Goal: Complete application form: Complete application form

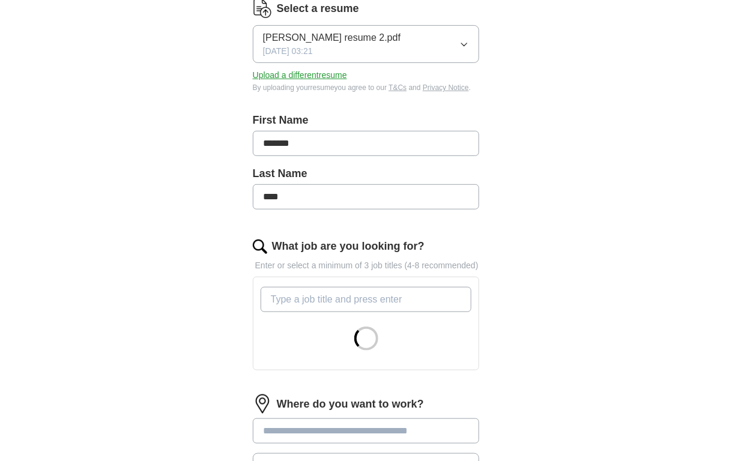
scroll to position [180, 0]
click at [326, 297] on input "What job are you looking for?" at bounding box center [366, 298] width 211 height 25
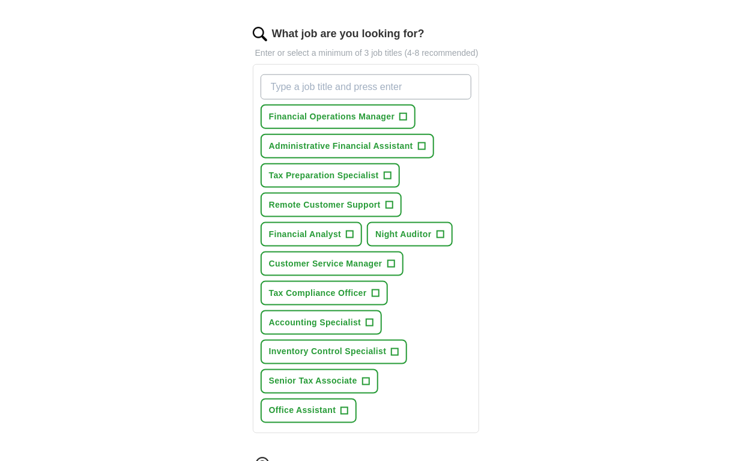
scroll to position [420, 0]
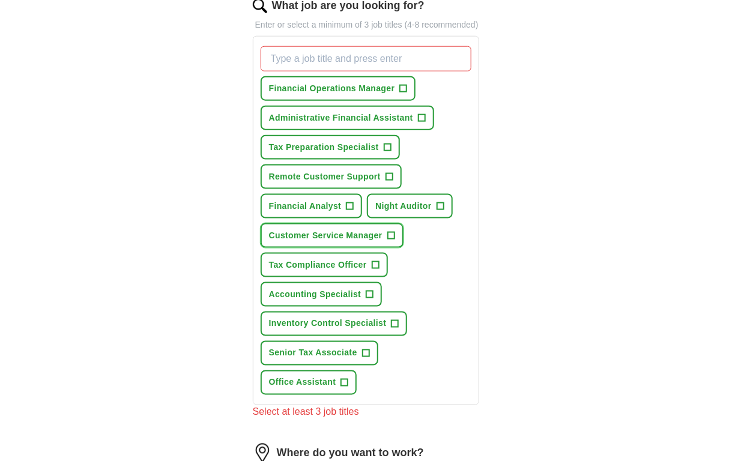
click at [389, 231] on span "+" at bounding box center [390, 236] width 7 height 10
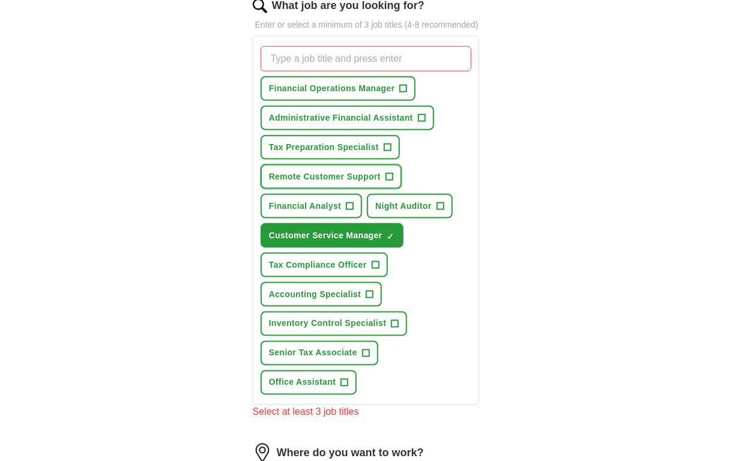
click at [389, 172] on span "+" at bounding box center [389, 177] width 7 height 10
click at [343, 378] on span "+" at bounding box center [344, 383] width 7 height 10
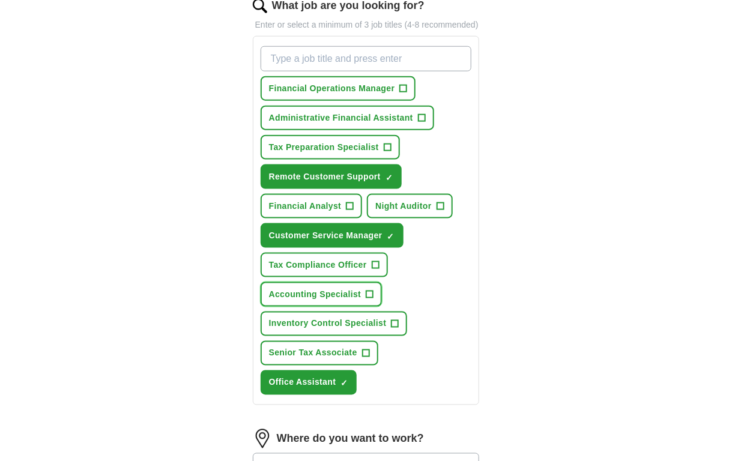
click at [368, 291] on span "+" at bounding box center [369, 295] width 7 height 10
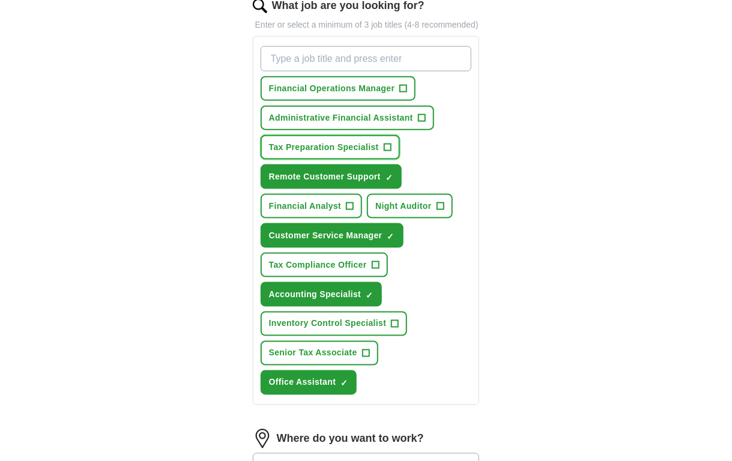
click at [389, 143] on span "+" at bounding box center [387, 148] width 7 height 10
click at [419, 114] on span "+" at bounding box center [421, 119] width 7 height 10
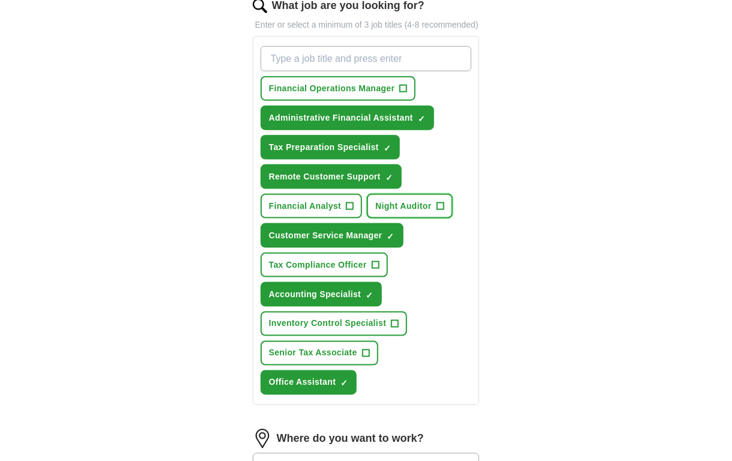
click at [433, 202] on button "Night Auditor +" at bounding box center [409, 206] width 85 height 25
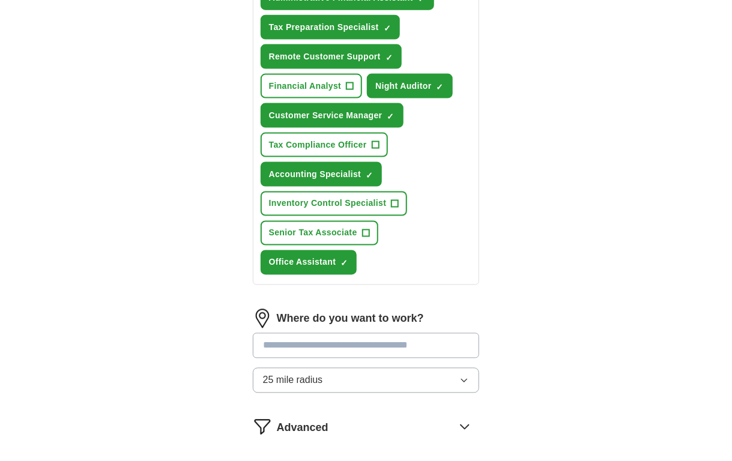
click at [342, 378] on button "25 mile radius" at bounding box center [366, 380] width 227 height 25
click at [341, 421] on li "5 mile radius" at bounding box center [366, 433] width 226 height 25
click at [354, 338] on input "text" at bounding box center [366, 345] width 227 height 25
type input "*******"
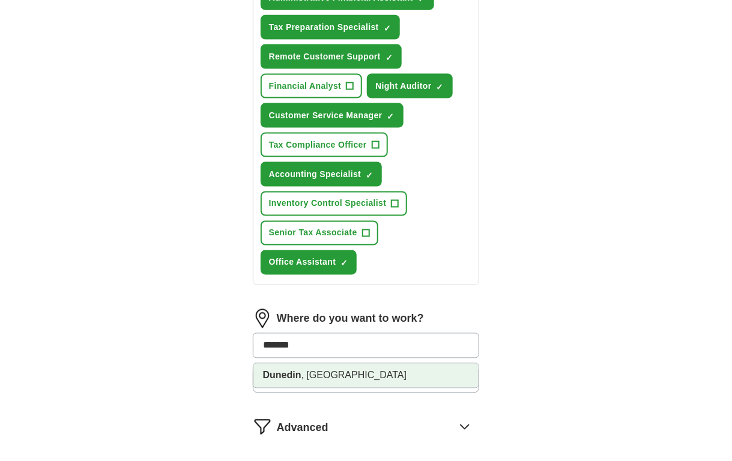
click at [367, 373] on li "Dunedin , [GEOGRAPHIC_DATA]" at bounding box center [366, 376] width 226 height 24
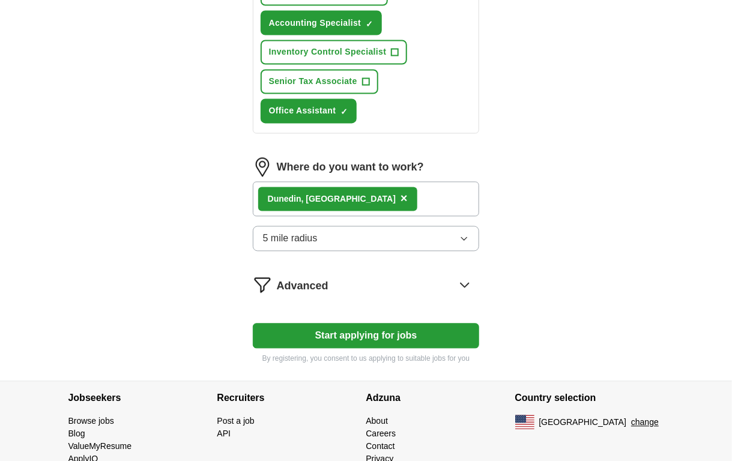
scroll to position [721, 0]
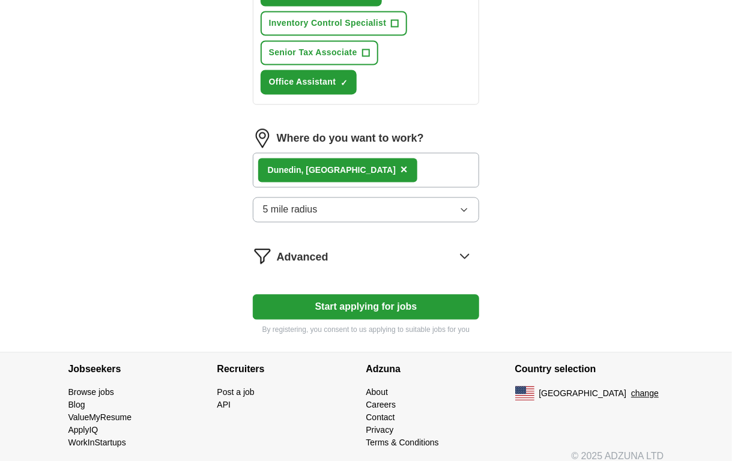
click at [369, 303] on button "Start applying for jobs" at bounding box center [366, 307] width 227 height 25
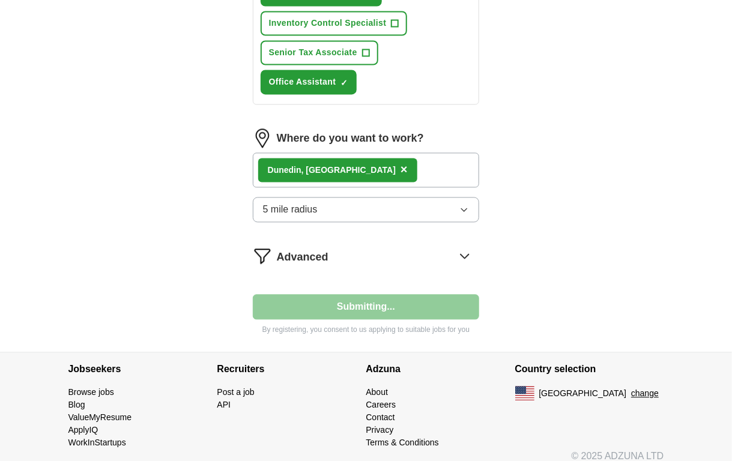
select select "**"
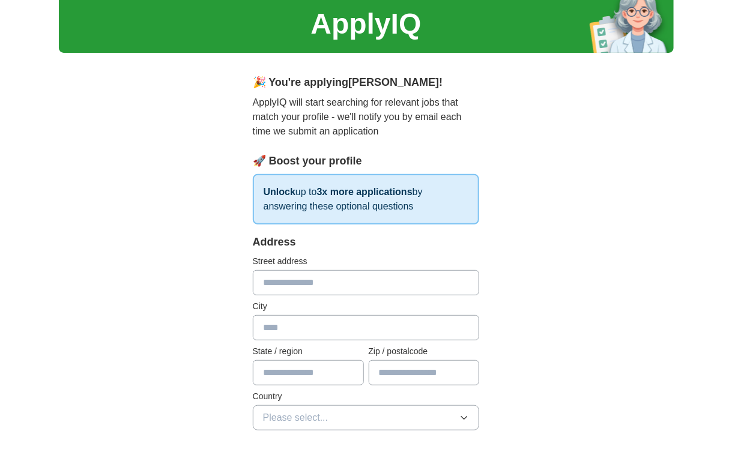
scroll to position [120, 0]
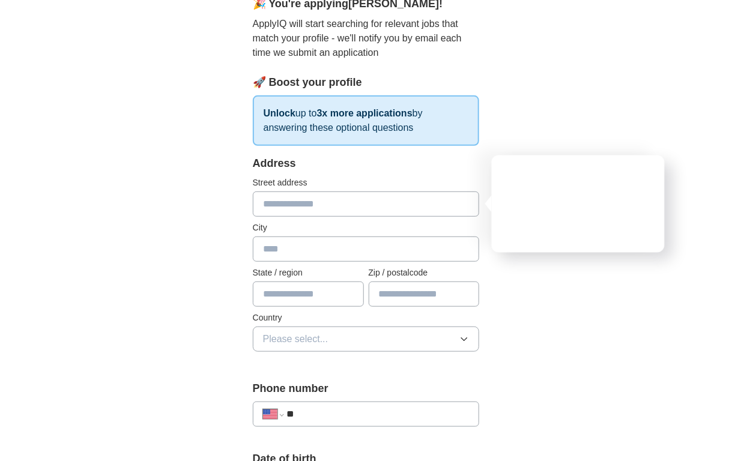
click at [335, 204] on input "text" at bounding box center [366, 204] width 227 height 25
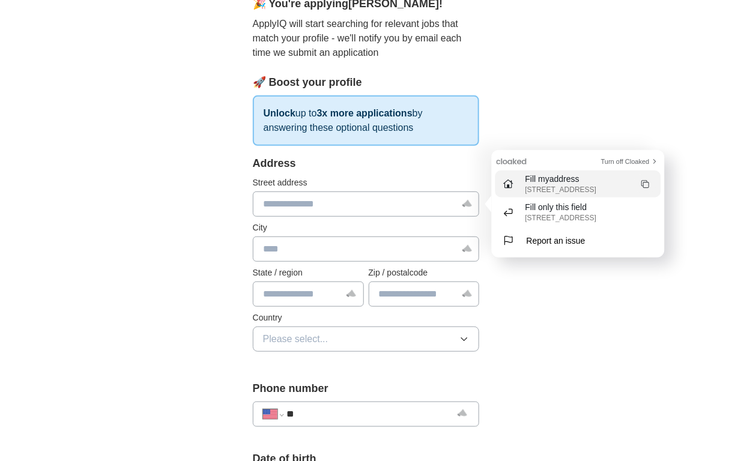
click at [586, 192] on div "[STREET_ADDRESS]" at bounding box center [591, 189] width 132 height 8
type input "**********"
type input "**"
type input "*******"
type input "*****"
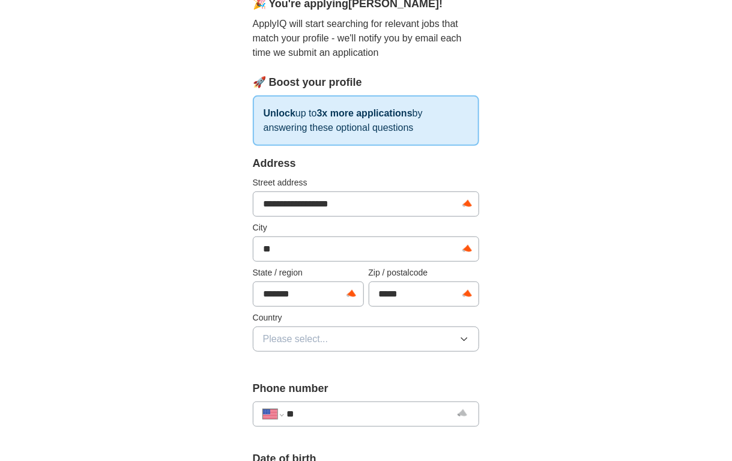
click at [326, 333] on span "Please select..." at bounding box center [295, 339] width 65 height 14
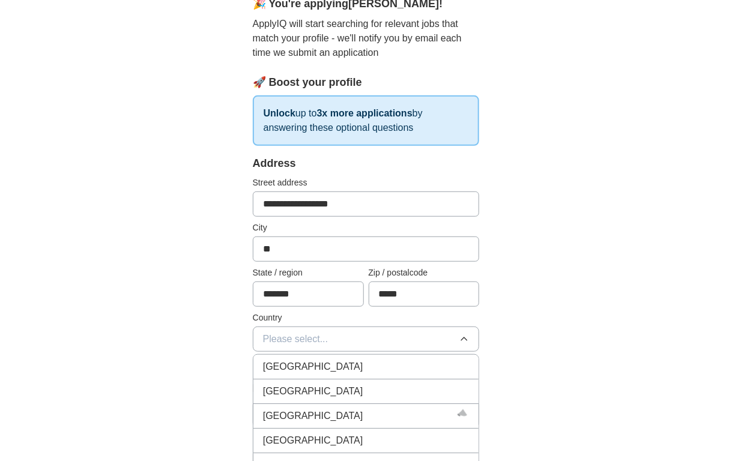
click at [328, 387] on div "[GEOGRAPHIC_DATA]" at bounding box center [366, 391] width 207 height 14
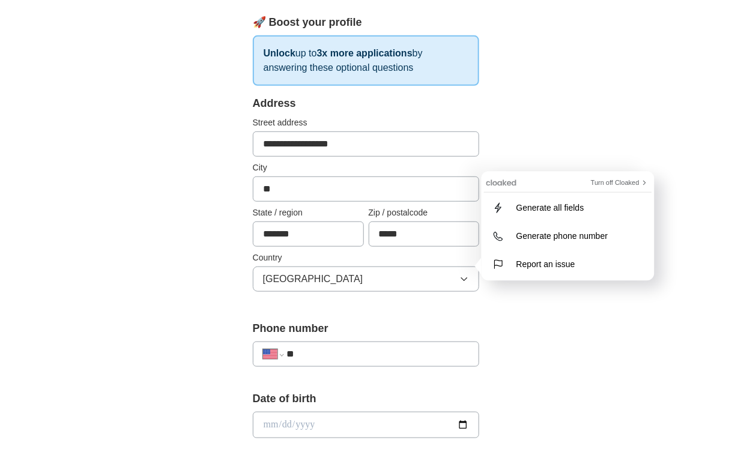
click at [338, 348] on input "**" at bounding box center [378, 354] width 183 height 14
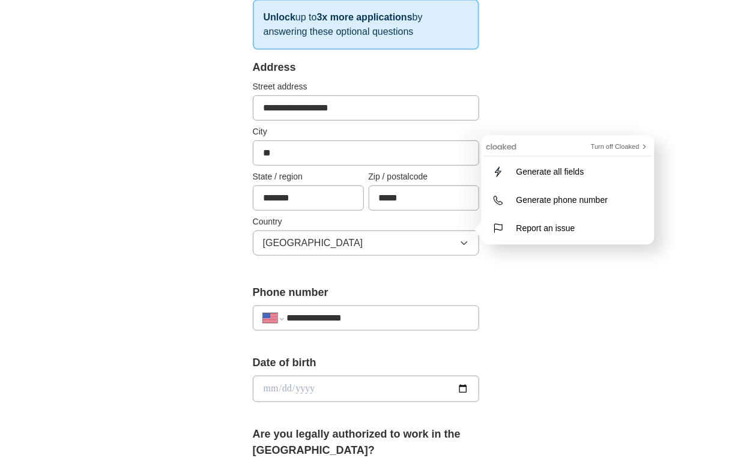
scroll to position [300, 0]
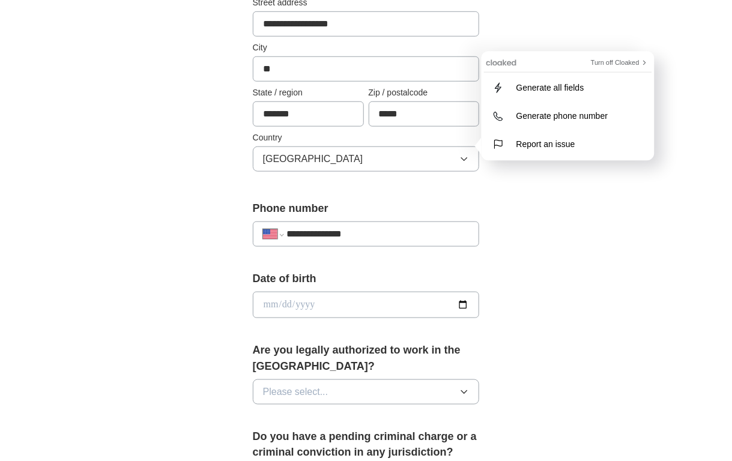
type input "**********"
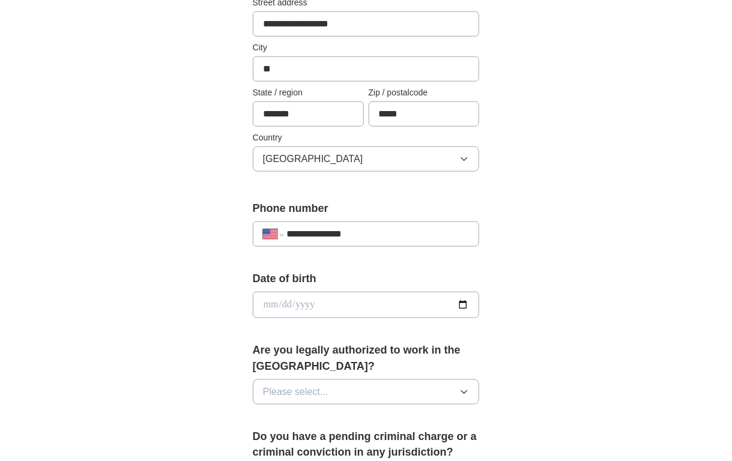
click at [331, 289] on div "Date of birth" at bounding box center [366, 299] width 227 height 57
click at [331, 304] on input "date" at bounding box center [366, 305] width 227 height 26
type input "**********"
click at [333, 384] on button "Please select..." at bounding box center [366, 392] width 227 height 25
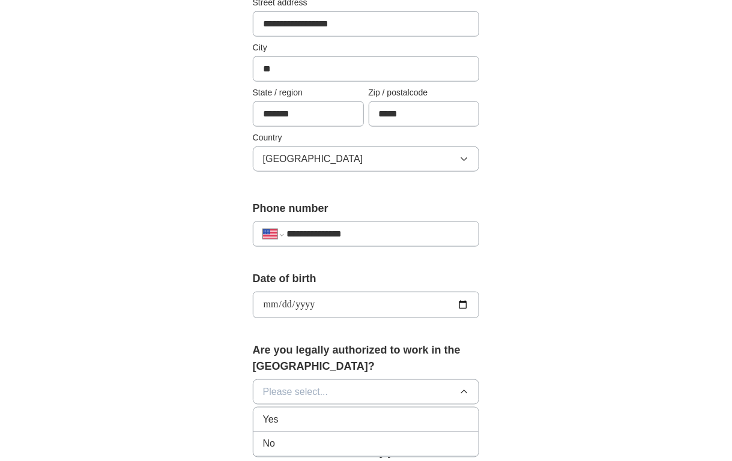
click at [324, 419] on div "Yes" at bounding box center [366, 420] width 207 height 14
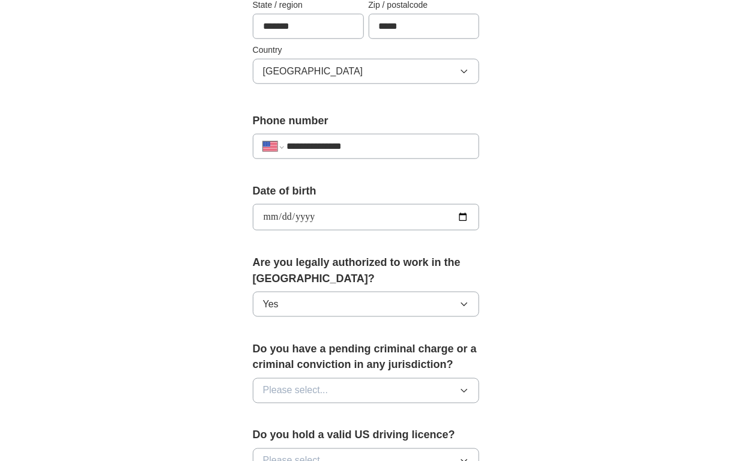
scroll to position [420, 0]
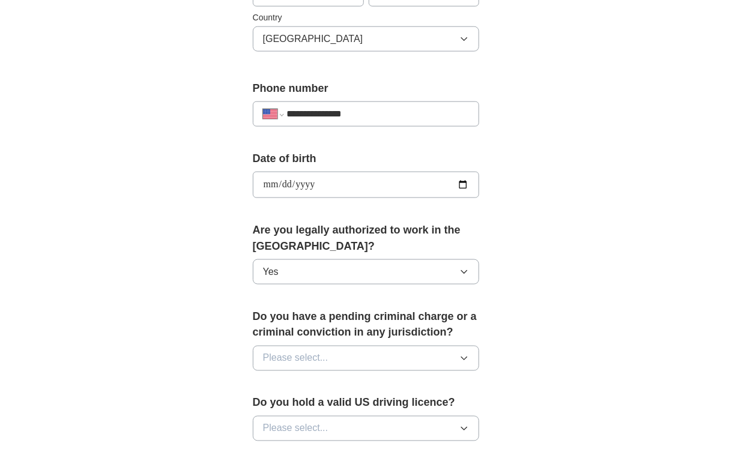
click at [329, 357] on button "Please select..." at bounding box center [366, 358] width 227 height 25
click at [327, 404] on div "No" at bounding box center [366, 411] width 207 height 14
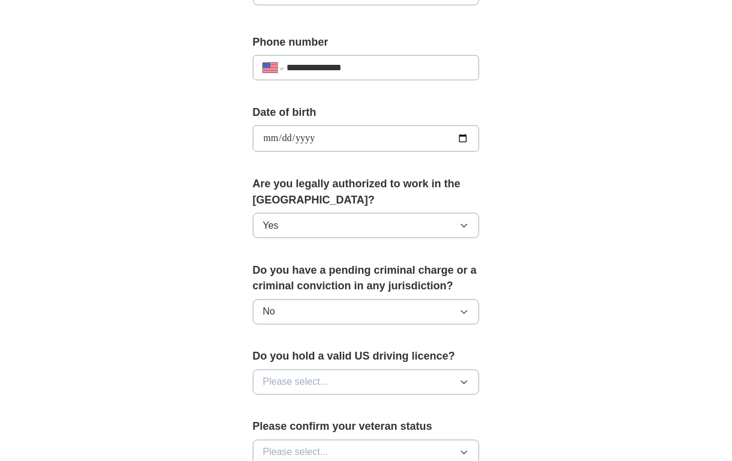
scroll to position [480, 0]
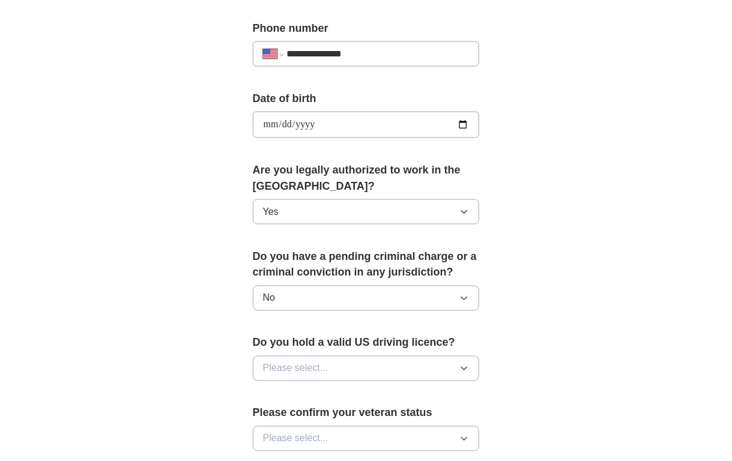
click at [338, 365] on button "Please select..." at bounding box center [366, 368] width 227 height 25
click at [336, 396] on div "Yes" at bounding box center [366, 396] width 207 height 14
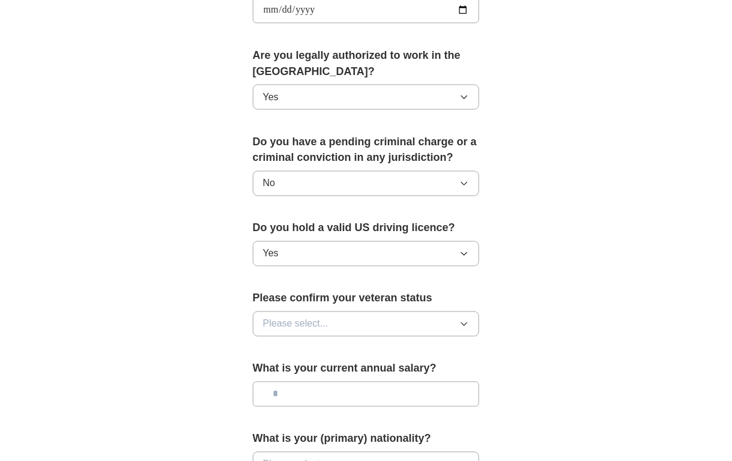
scroll to position [601, 0]
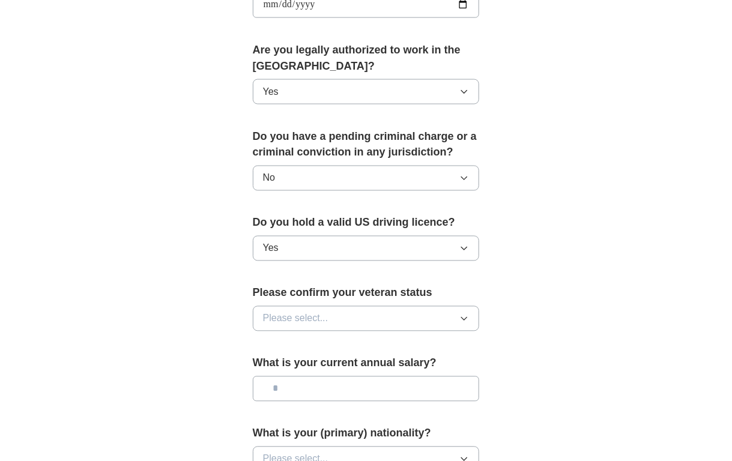
click at [351, 321] on button "Please select..." at bounding box center [366, 318] width 227 height 25
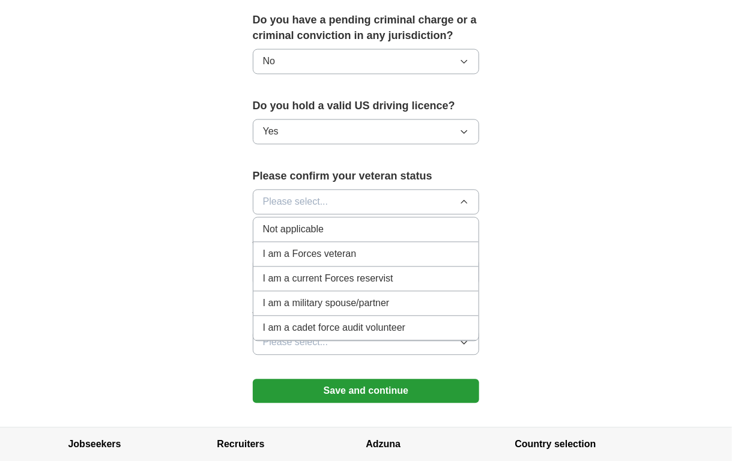
scroll to position [721, 0]
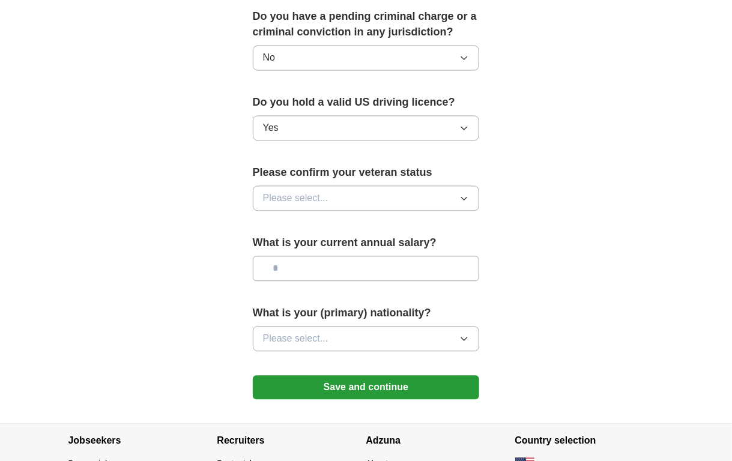
click at [329, 336] on button "Please select..." at bounding box center [366, 339] width 227 height 25
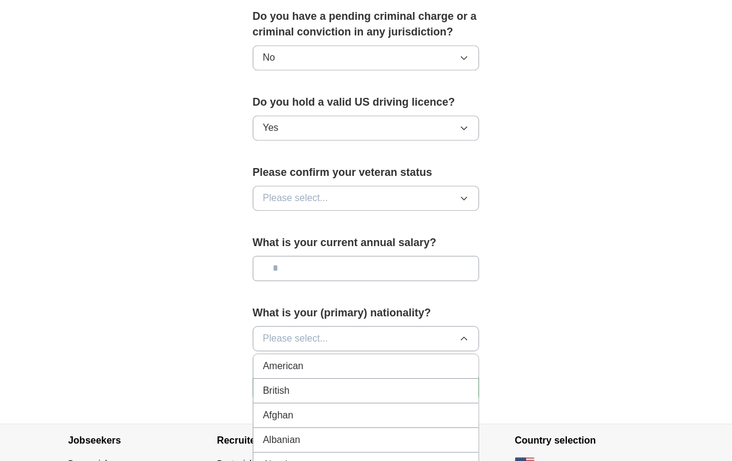
click at [327, 364] on div "American" at bounding box center [366, 367] width 207 height 14
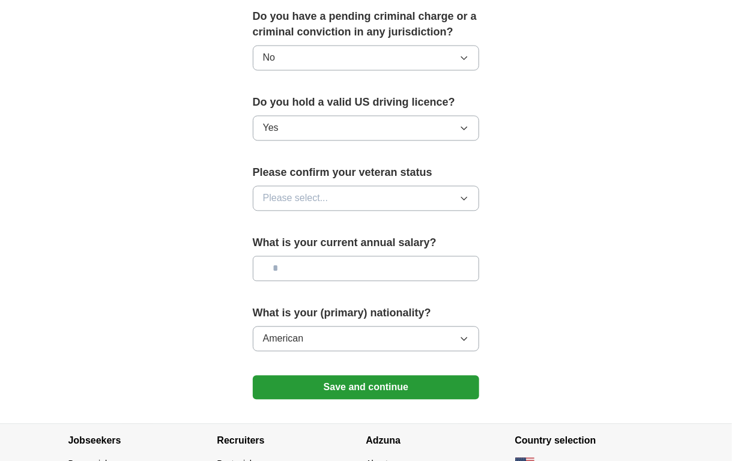
click at [351, 385] on button "Save and continue" at bounding box center [366, 388] width 227 height 24
